Goal: Go to known website: Go to known website

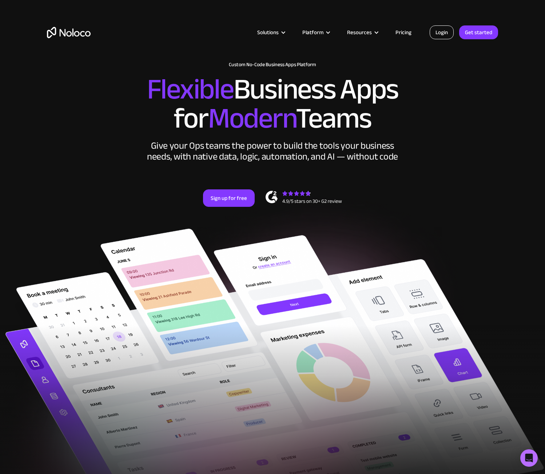
click at [450, 26] on link "Login" at bounding box center [442, 32] width 24 height 14
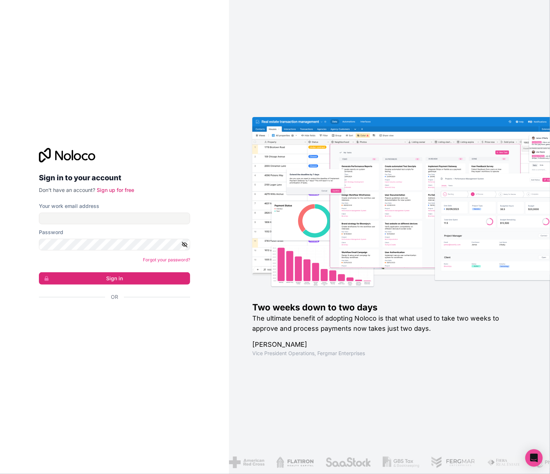
click at [131, 166] on div "Sign in to your account Don't have an account? Sign up for free" at bounding box center [114, 171] width 151 height 46
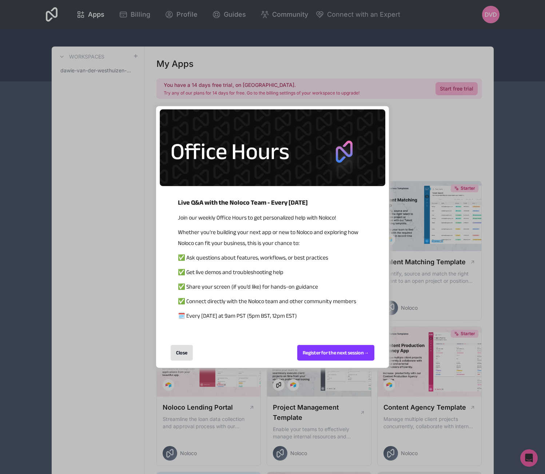
click at [191, 349] on div "Close" at bounding box center [182, 353] width 22 height 16
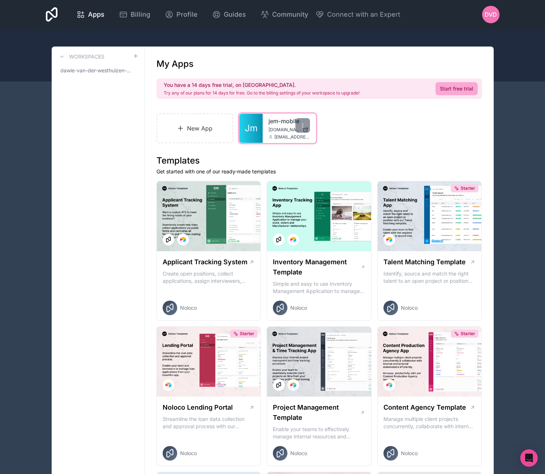
click at [282, 131] on span "[DOMAIN_NAME]" at bounding box center [283, 130] width 31 height 6
